Goal: Task Accomplishment & Management: Use online tool/utility

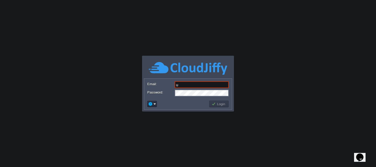
type input "umeshhodwala@gmail.com"
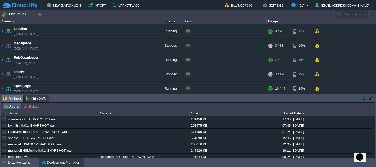
click at [14, 107] on button "Upload" at bounding box center [11, 106] width 17 height 5
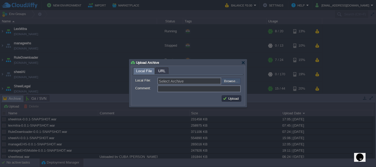
click at [234, 83] on input "file" at bounding box center [208, 81] width 66 height 6
type input "C:\fakepath\sheelrisk-0.0.1-SNAPSHOT.war"
type input "sheelrisk-0.0.1-SNAPSHOT.war"
click at [234, 100] on button "Upload" at bounding box center [231, 98] width 17 height 5
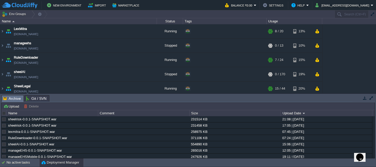
click at [155, 161] on td "No active tasks Deployment Manager" at bounding box center [188, 163] width 376 height 8
click at [87, 121] on button "button" at bounding box center [85, 119] width 5 height 5
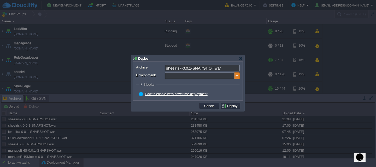
click at [239, 76] on img at bounding box center [236, 76] width 5 height 7
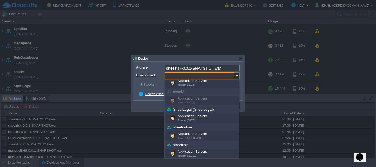
scroll to position [46, 0]
click at [207, 151] on div "Application Servers Tomcat 11.0.10" at bounding box center [202, 154] width 74 height 10
type input "Application Servers (sheelrisk)"
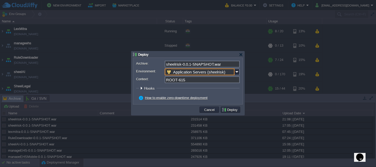
click at [199, 81] on input "ROOT-615" at bounding box center [202, 79] width 75 height 7
type input "ROOT"
click at [234, 111] on button "Deploy" at bounding box center [229, 109] width 17 height 5
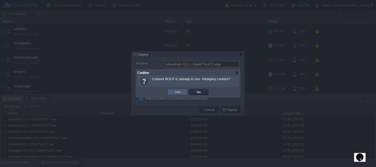
click at [173, 94] on td "Yes" at bounding box center [177, 92] width 20 height 6
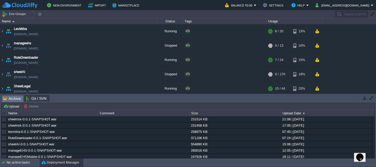
scroll to position [94, 0]
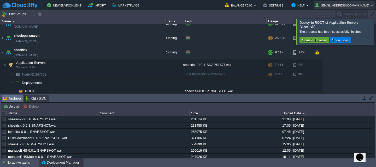
click at [366, 7] on button "umeshhodwala@gmail.com" at bounding box center [342, 5] width 55 height 6
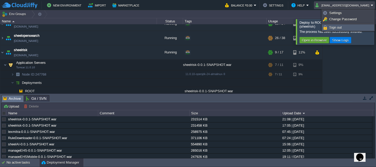
click at [338, 27] on span "Sign out" at bounding box center [335, 28] width 13 height 4
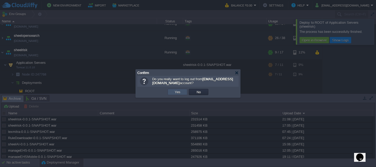
click at [176, 92] on button "Yes" at bounding box center [177, 92] width 9 height 5
